Goal: Task Accomplishment & Management: Use online tool/utility

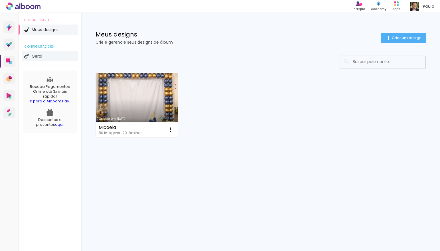
click at [37, 56] on span "Geral" at bounding box center [37, 56] width 11 height 4
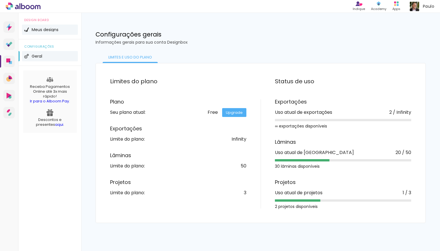
click at [44, 30] on span "Meus designs" at bounding box center [45, 30] width 27 height 4
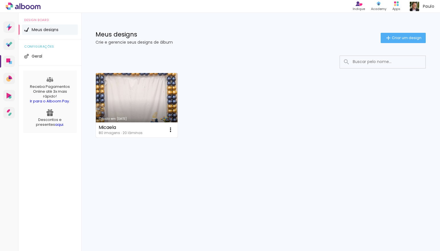
click at [135, 104] on link "Criado em [DATE]" at bounding box center [137, 105] width 82 height 64
